Goal: Navigation & Orientation: Find specific page/section

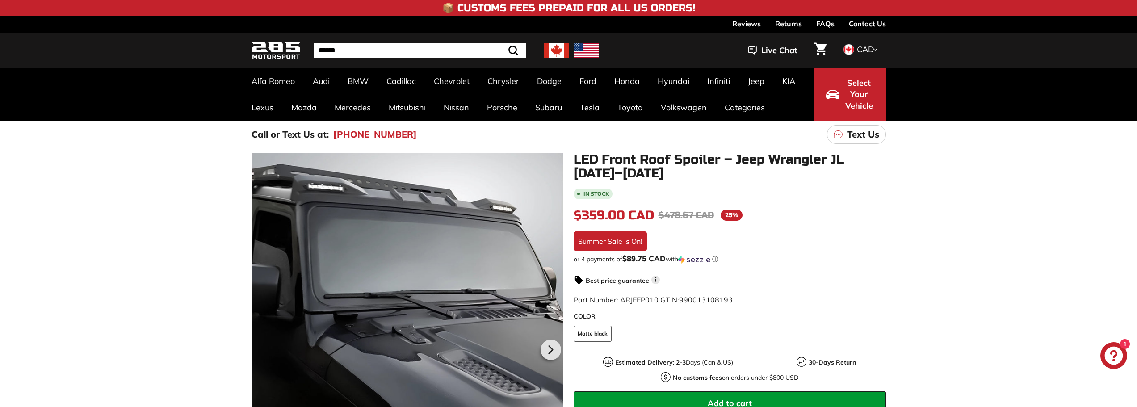
click at [559, 56] on img at bounding box center [556, 50] width 25 height 15
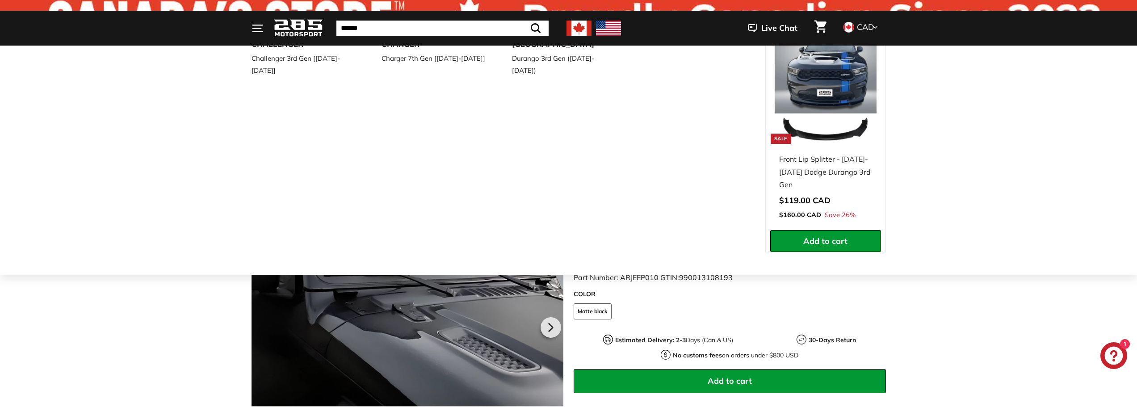
scroll to position [45, 0]
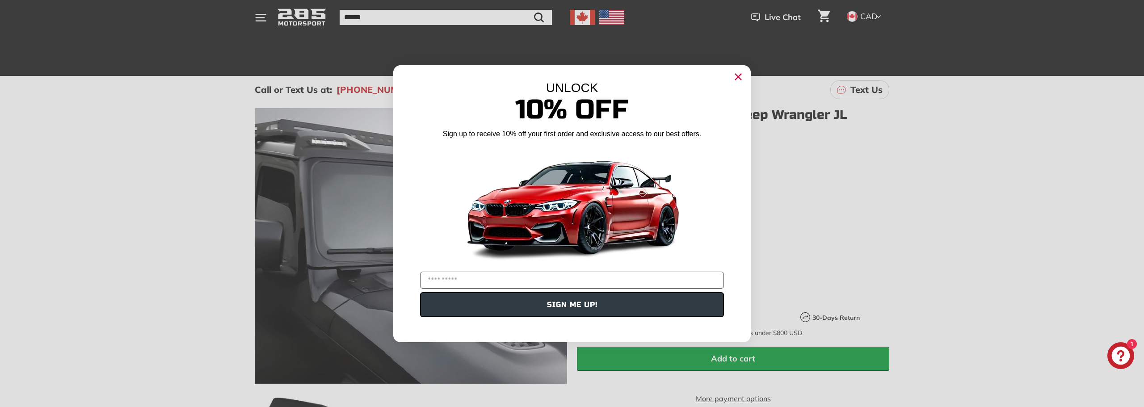
click at [737, 77] on circle "Close dialog" at bounding box center [737, 76] width 13 height 13
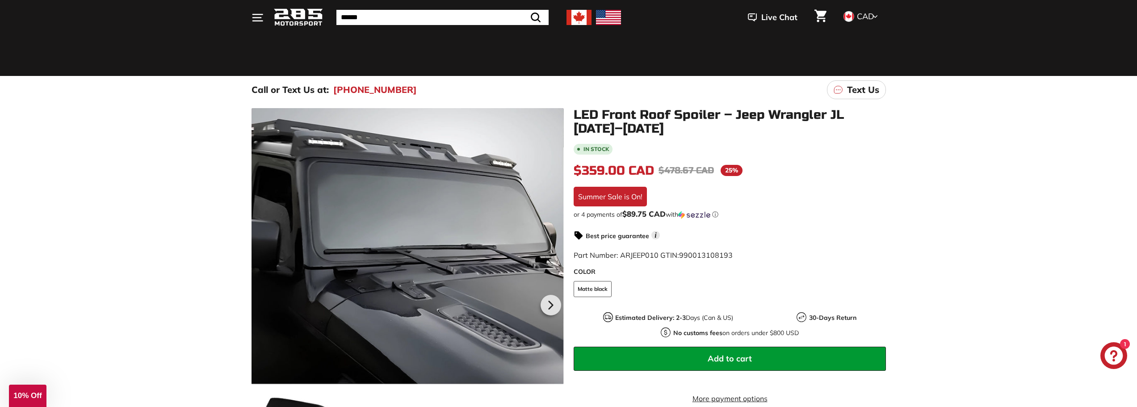
scroll to position [268, 0]
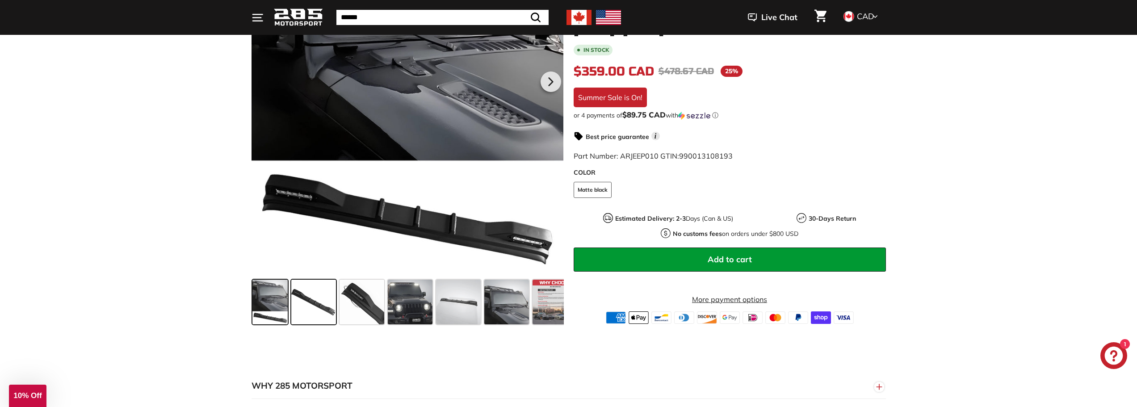
click at [309, 303] on span at bounding box center [313, 302] width 45 height 45
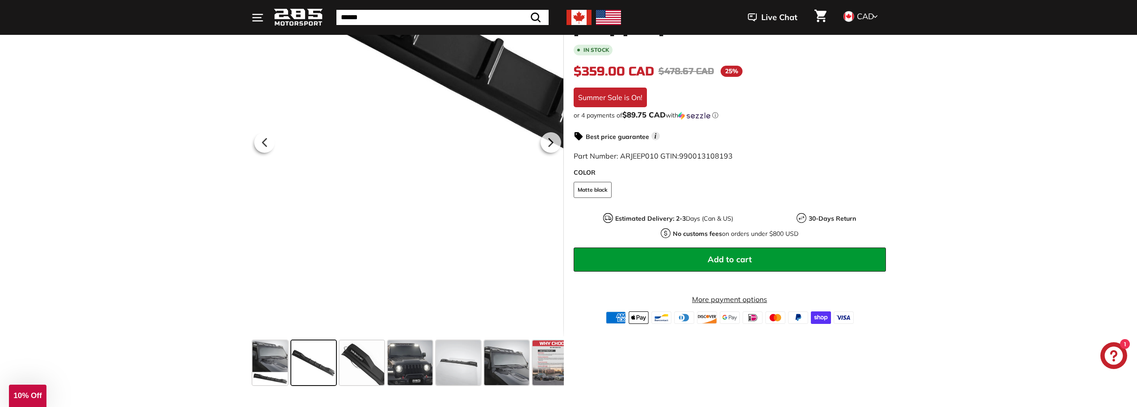
scroll to position [223, 0]
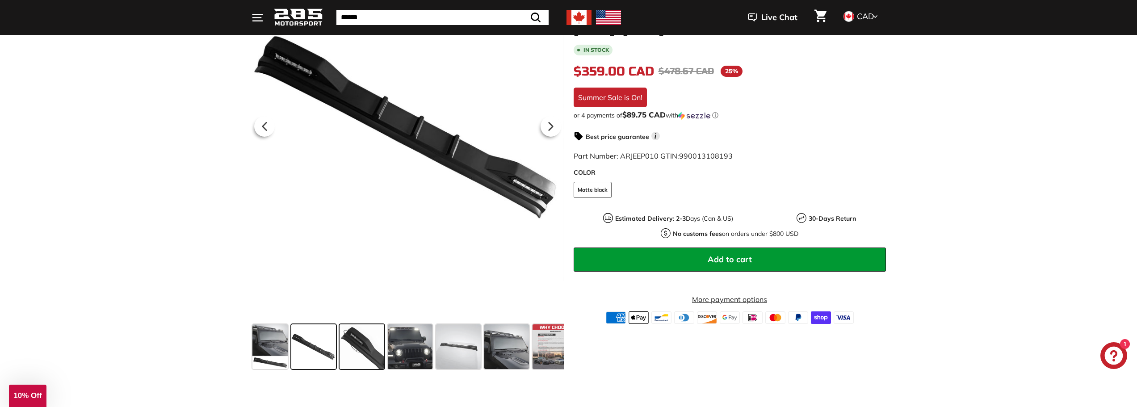
click at [364, 348] on span at bounding box center [362, 346] width 45 height 45
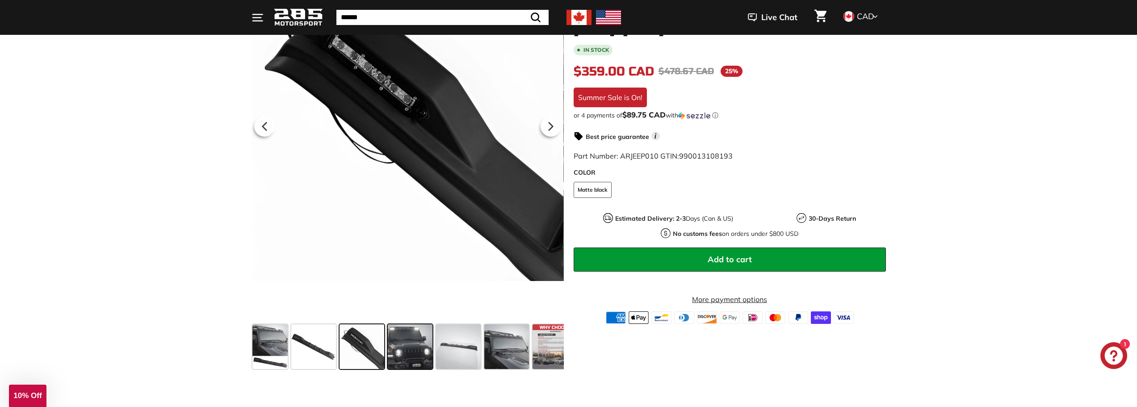
click at [402, 350] on span at bounding box center [410, 346] width 45 height 45
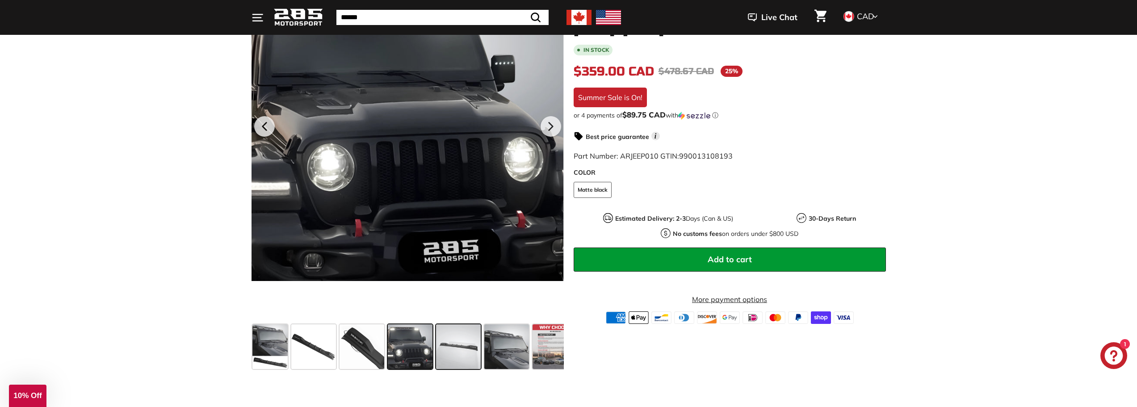
click at [458, 358] on span at bounding box center [458, 346] width 45 height 45
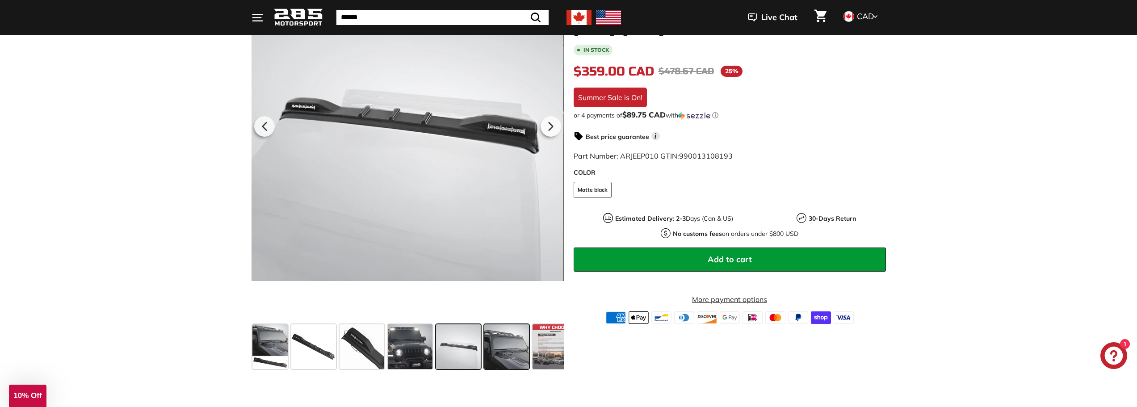
click at [512, 345] on span at bounding box center [506, 346] width 45 height 45
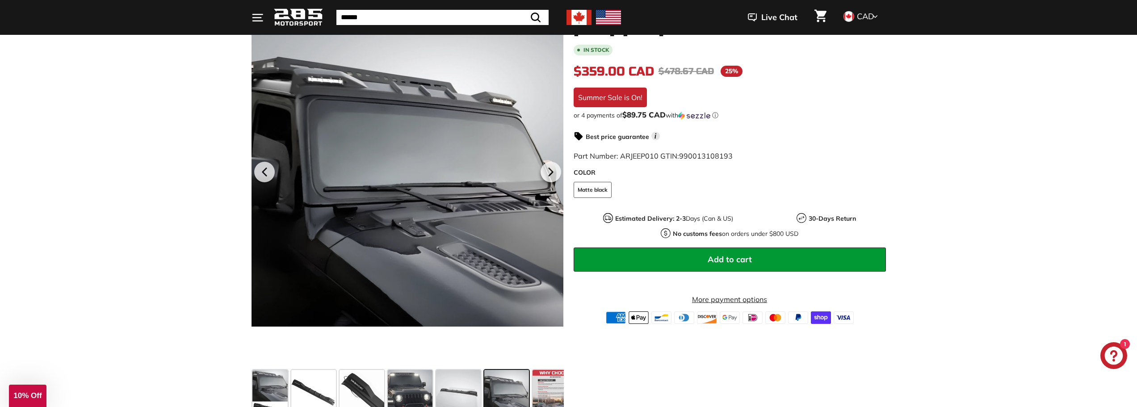
scroll to position [268, 0]
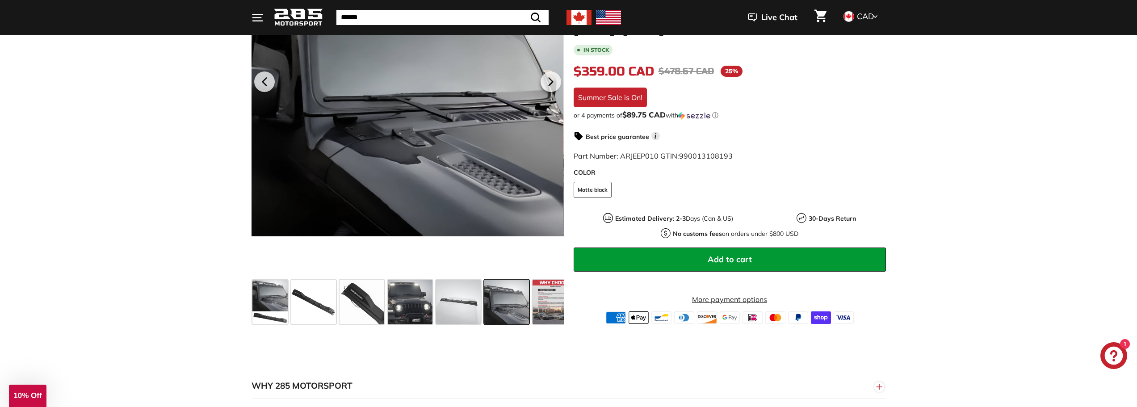
click at [510, 312] on span at bounding box center [506, 302] width 45 height 45
click at [551, 312] on span at bounding box center [555, 302] width 45 height 45
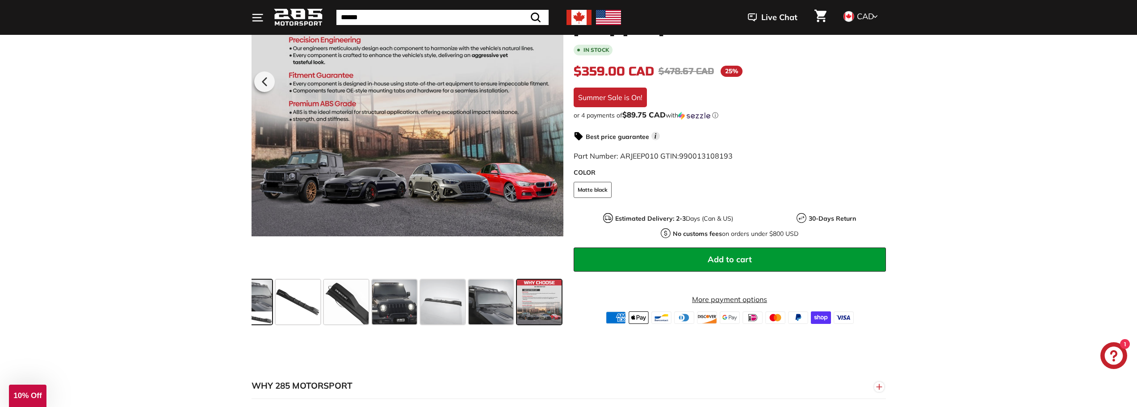
click at [264, 294] on span at bounding box center [255, 302] width 36 height 45
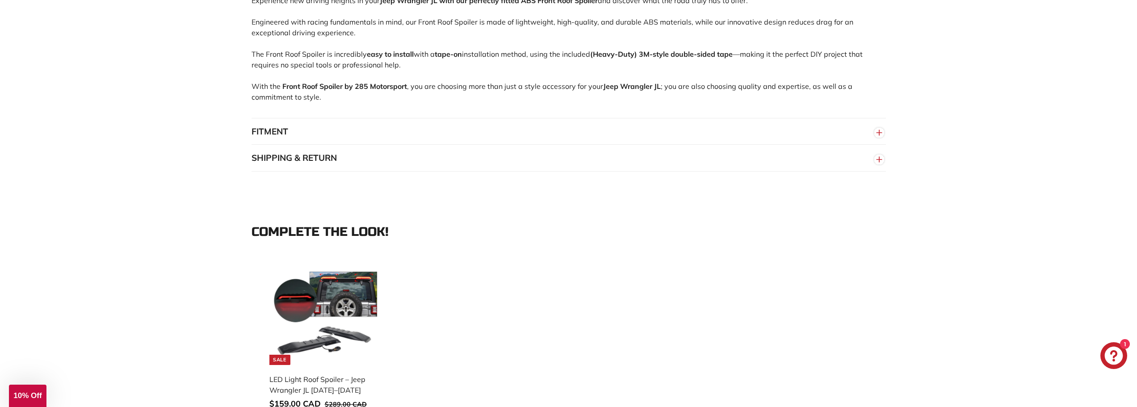
scroll to position [715, 0]
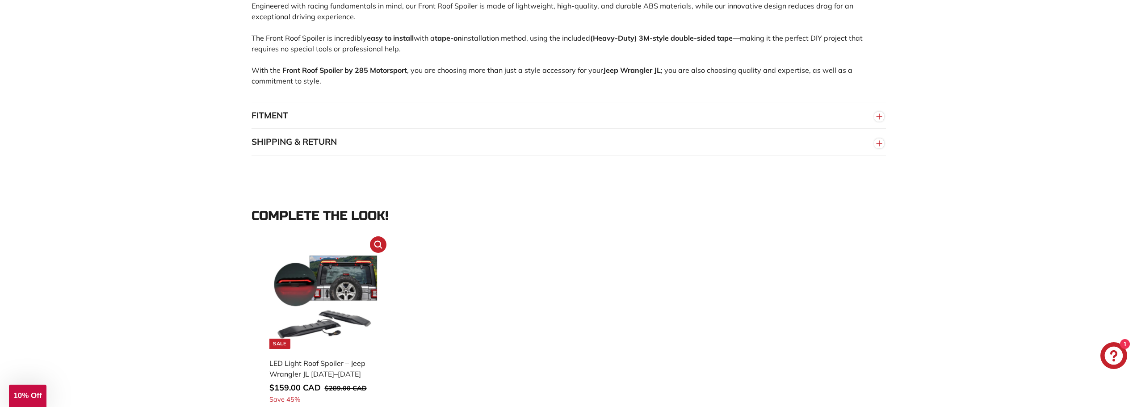
click at [362, 277] on img at bounding box center [326, 297] width 104 height 104
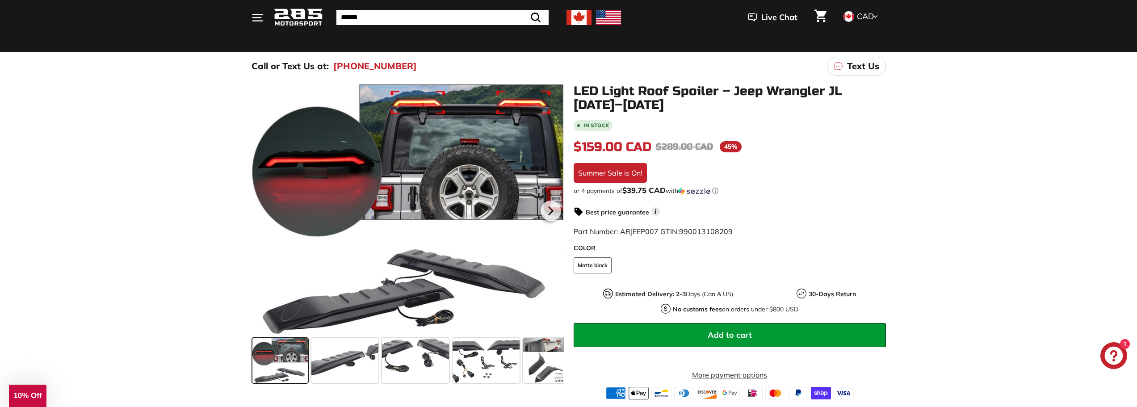
scroll to position [89, 0]
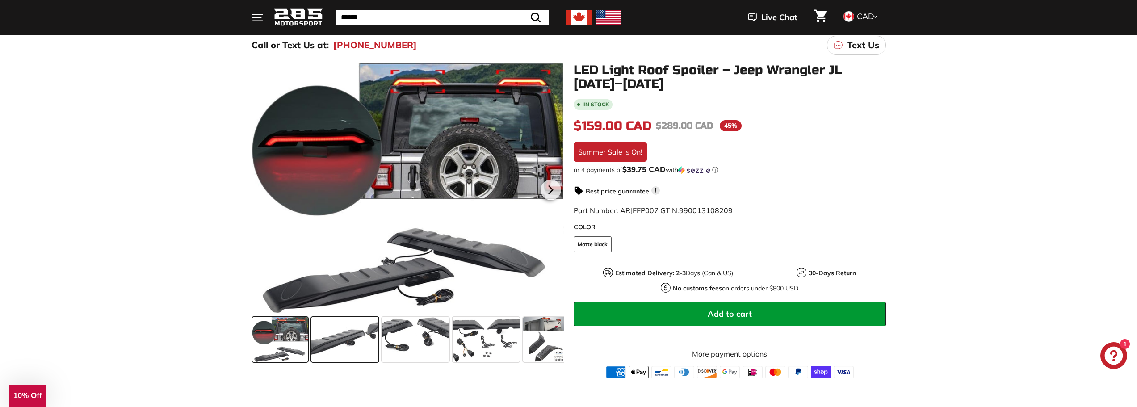
click at [353, 337] on span at bounding box center [344, 339] width 67 height 45
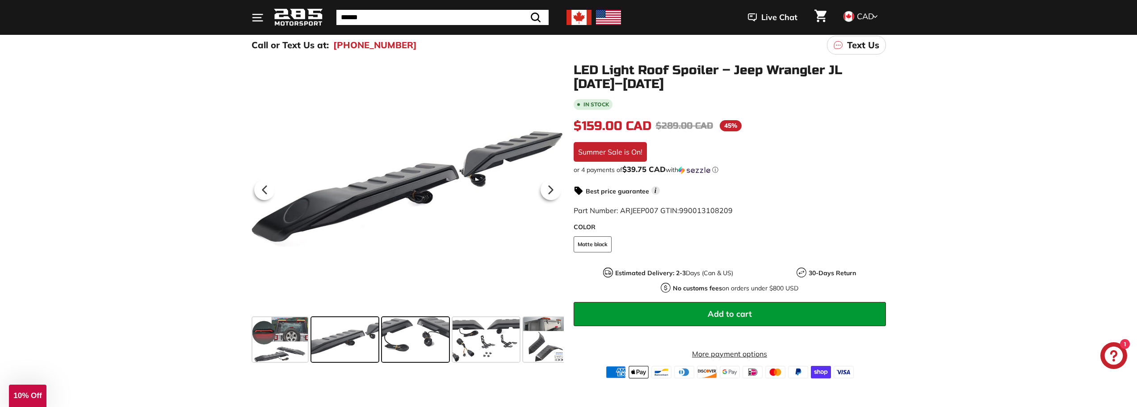
click at [414, 342] on span at bounding box center [415, 339] width 67 height 45
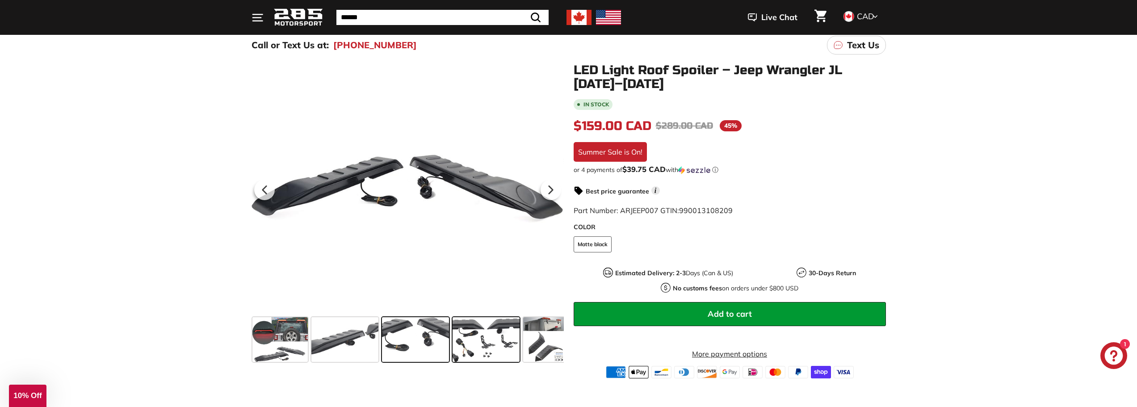
click at [481, 346] on span at bounding box center [486, 339] width 67 height 45
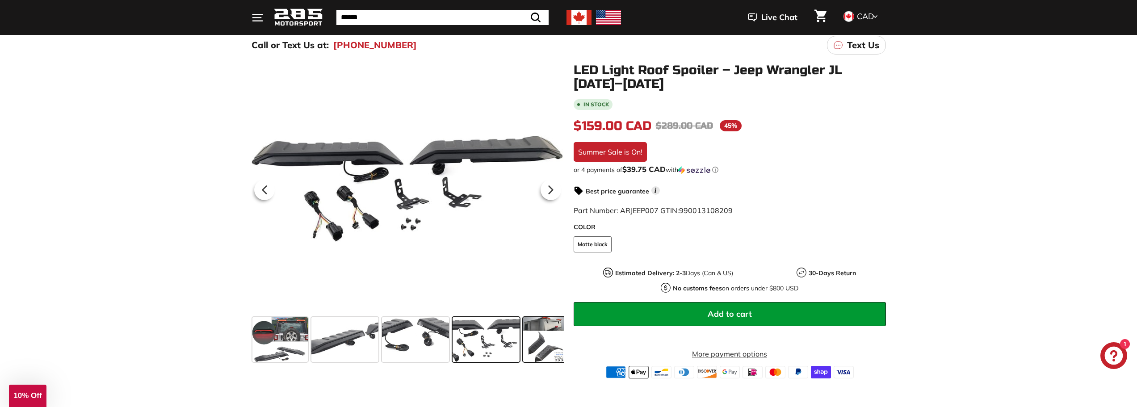
click at [544, 352] on span at bounding box center [545, 339] width 45 height 45
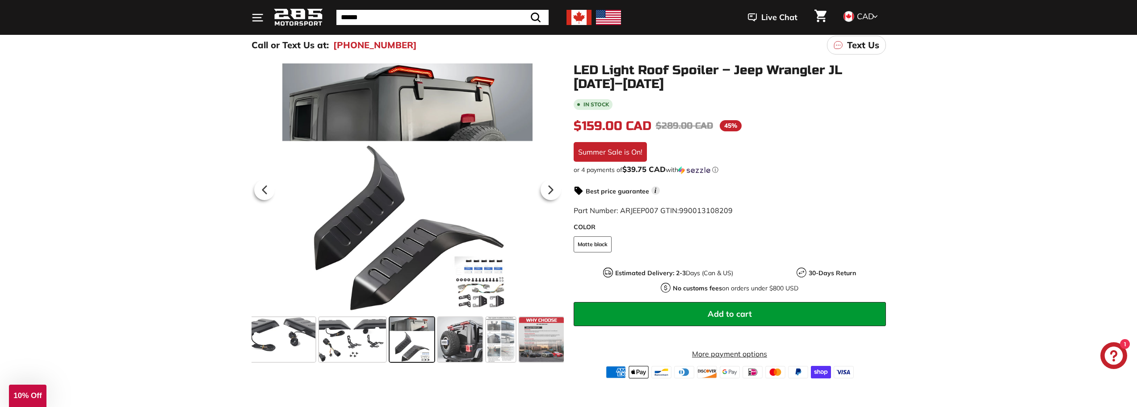
scroll to position [0, 136]
click at [496, 338] on span at bounding box center [498, 339] width 29 height 45
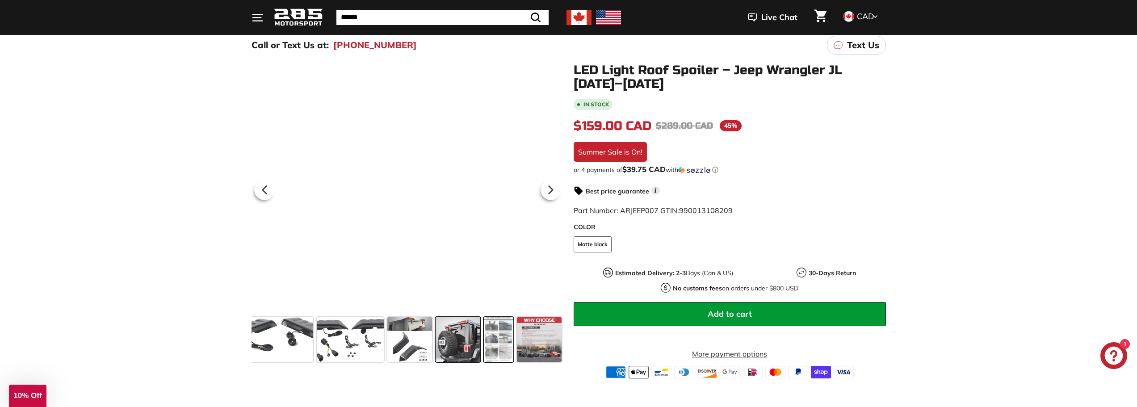
click at [463, 342] on span at bounding box center [458, 339] width 45 height 45
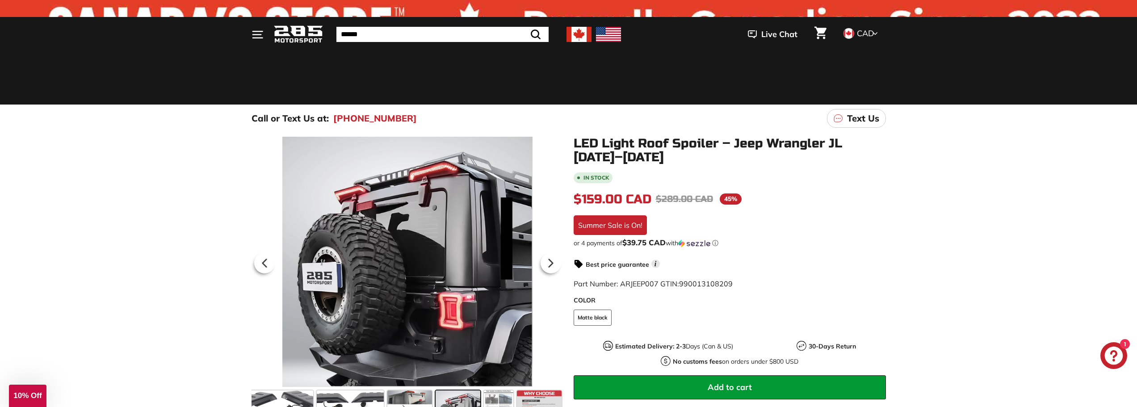
scroll to position [0, 0]
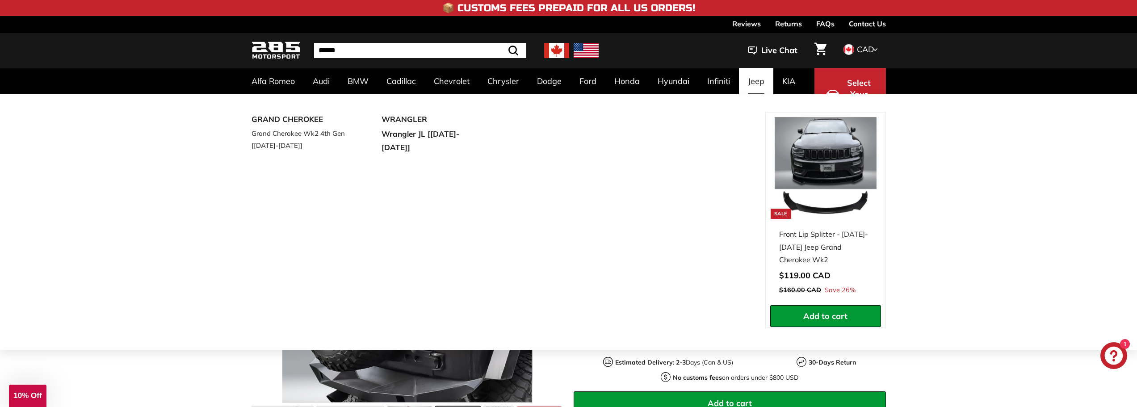
click at [758, 86] on link "Jeep" at bounding box center [756, 81] width 34 height 26
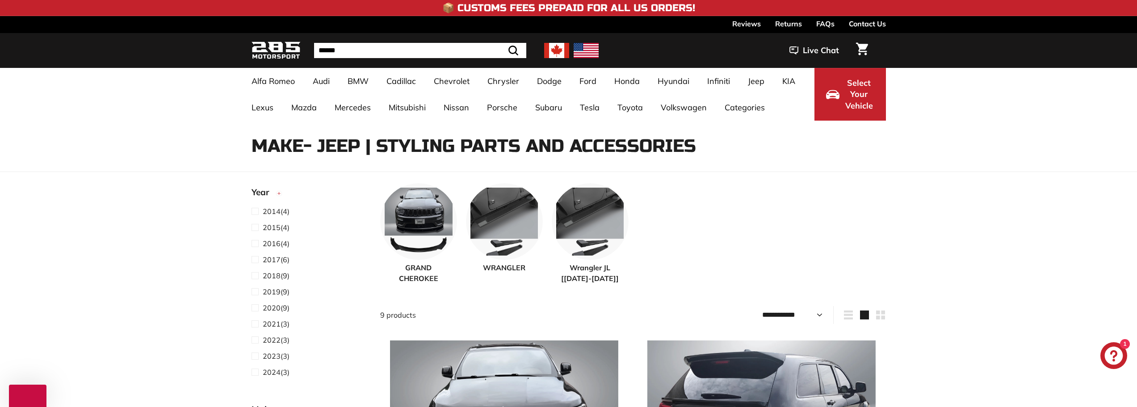
select select "**********"
click at [598, 222] on img at bounding box center [590, 220] width 77 height 77
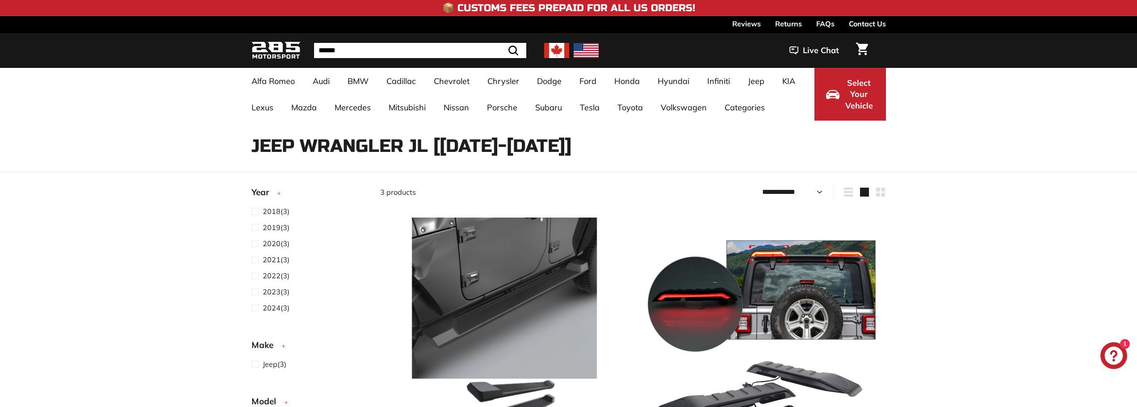
select select "**********"
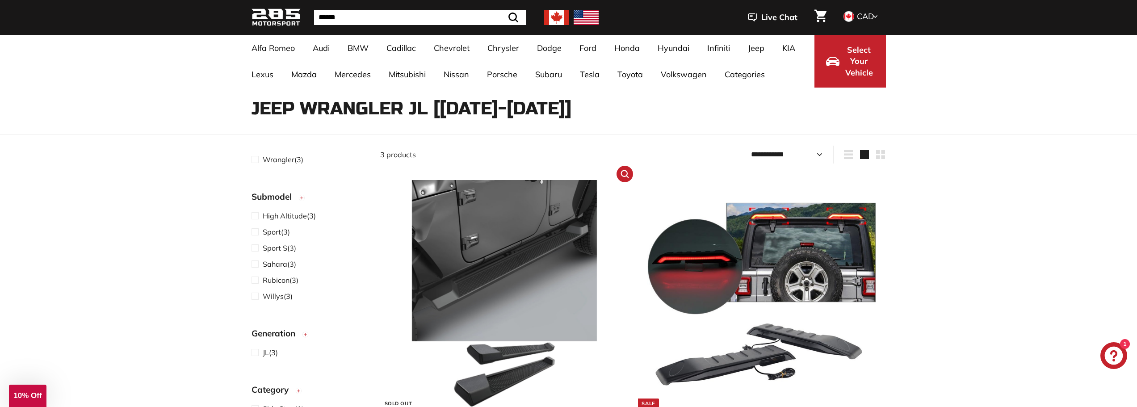
scroll to position [89, 0]
